Goal: Obtain resource: Obtain resource

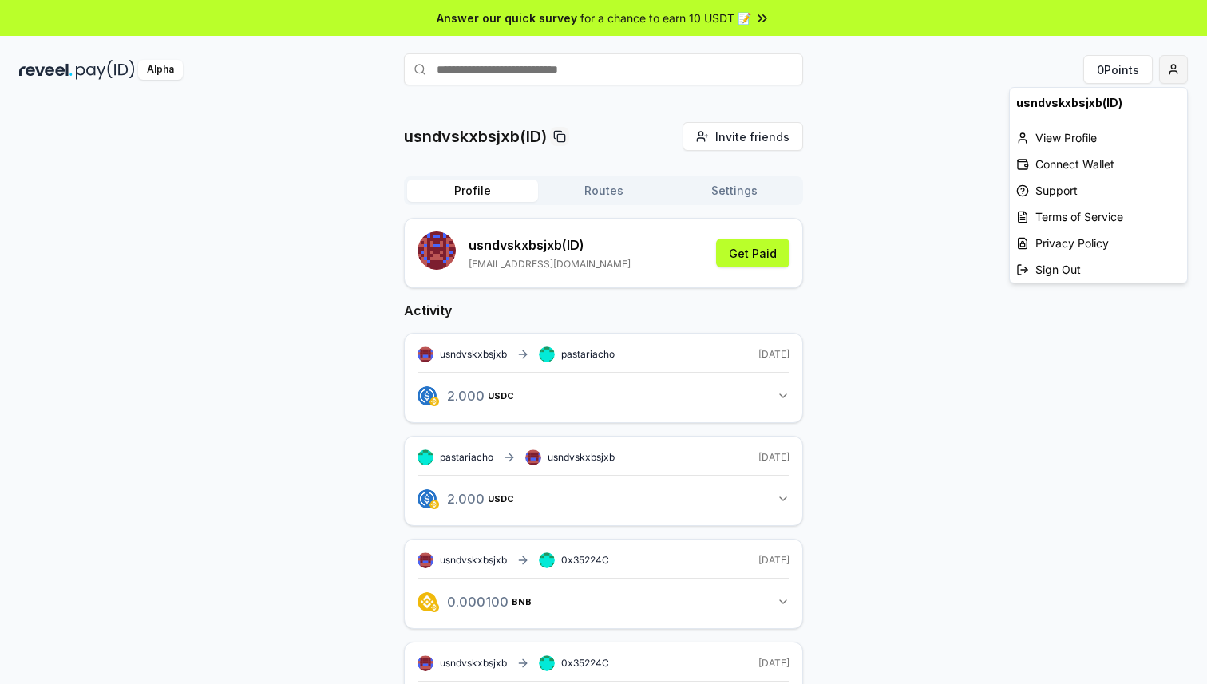
click at [1177, 74] on html "Answer our quick survey for a chance to earn 10 USDT 📝 Alpha 0 Points usndvskxb…" at bounding box center [603, 342] width 1207 height 684
click at [948, 218] on html "Answer our quick survey for a chance to earn 10 USDT 📝 Alpha 0 Points usndvskxb…" at bounding box center [603, 342] width 1207 height 684
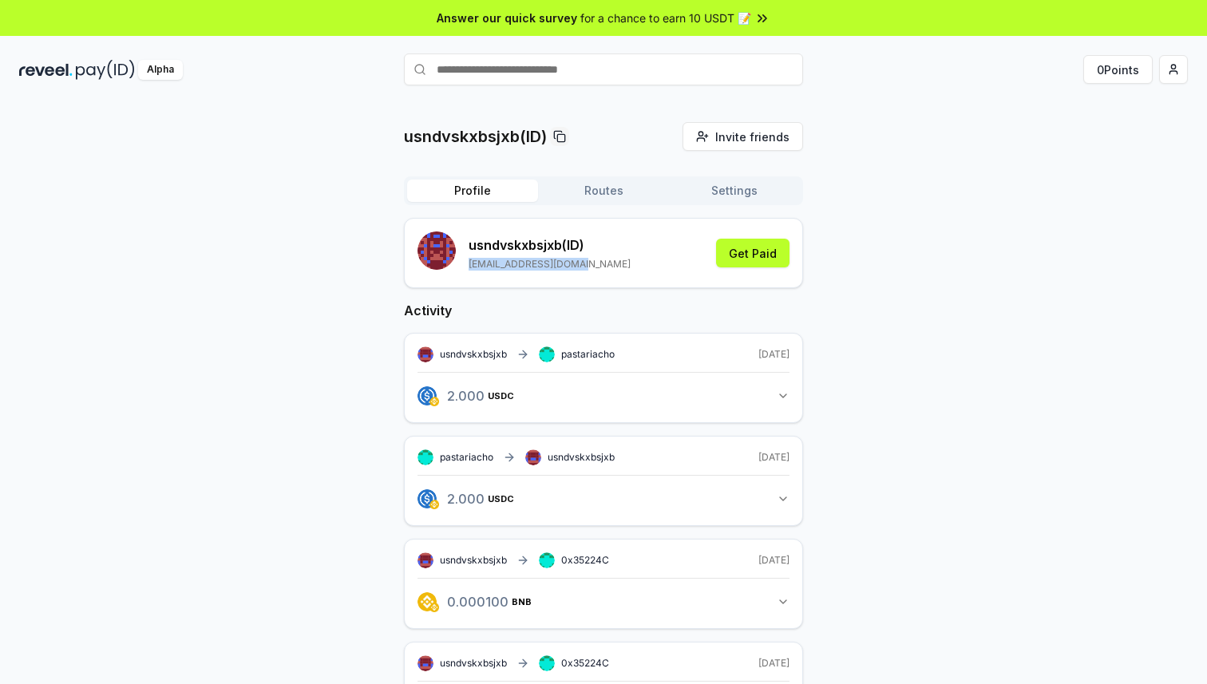
drag, startPoint x: 470, startPoint y: 264, endPoint x: 586, endPoint y: 266, distance: 115.8
click at [586, 266] on div "usndvskxbsjxb (ID) [EMAIL_ADDRESS][DOMAIN_NAME] Get Paid" at bounding box center [604, 253] width 372 height 43
copy p "[EMAIL_ADDRESS][DOMAIN_NAME]"
